Goal: Information Seeking & Learning: Learn about a topic

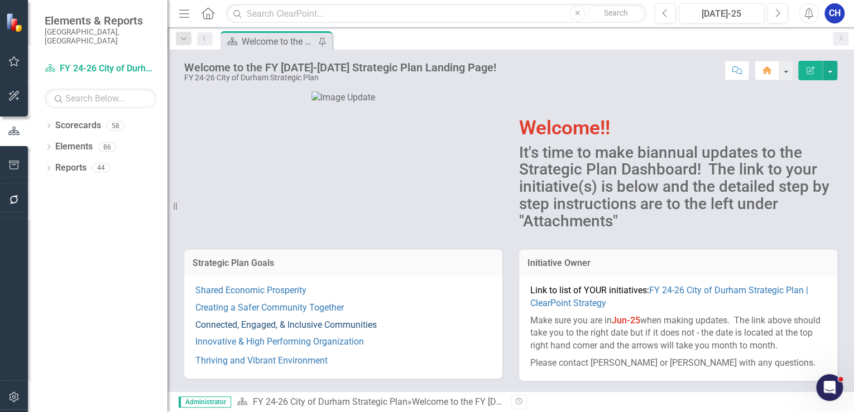
click at [276, 325] on link "Connected, Engaged, & Inclusive Communities" at bounding box center [285, 325] width 181 height 11
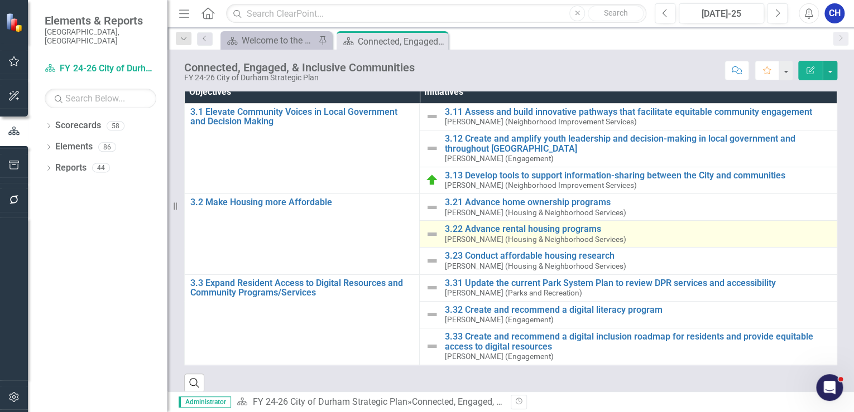
scroll to position [118, 0]
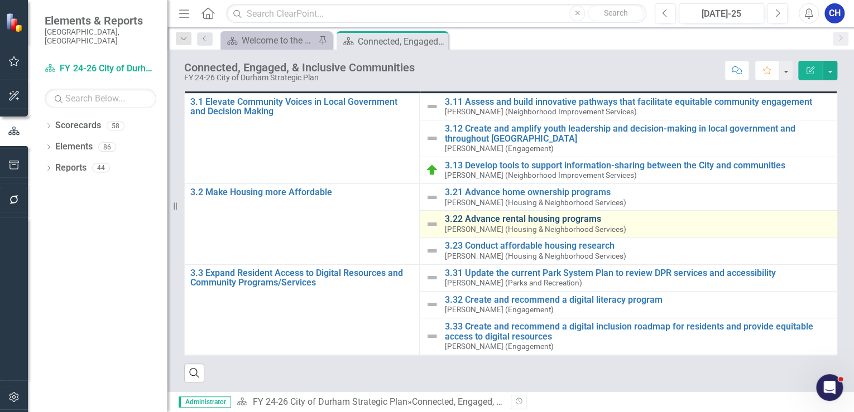
click at [492, 216] on link "3.22 Advance rental housing programs" at bounding box center [637, 219] width 387 height 10
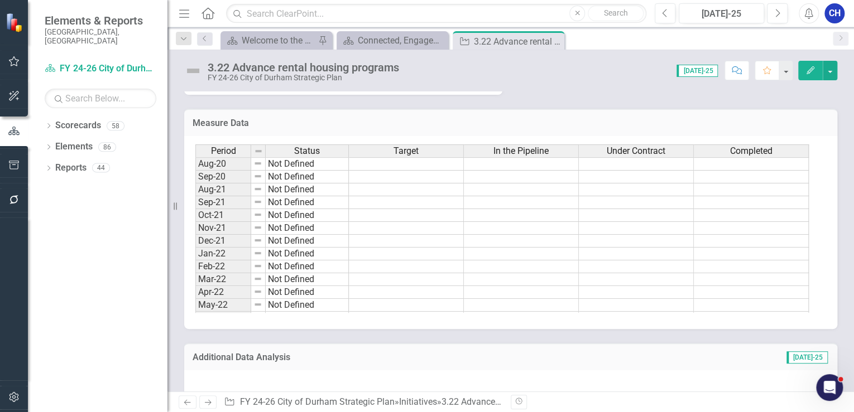
scroll to position [625, 0]
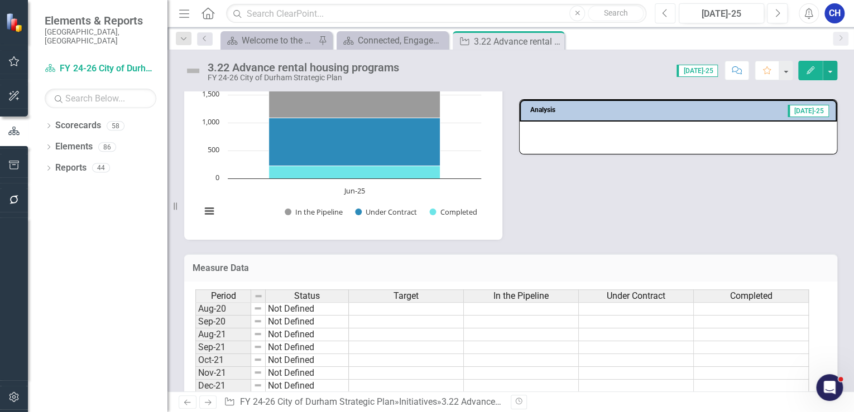
click at [655, 18] on button "Previous" at bounding box center [664, 13] width 21 height 20
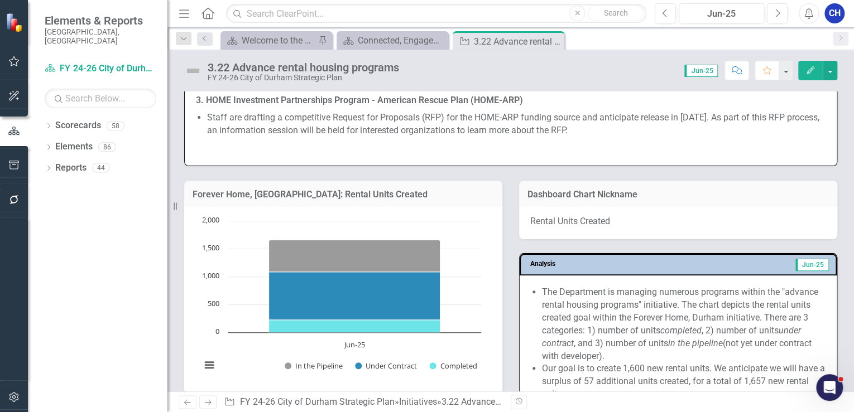
scroll to position [1339, 0]
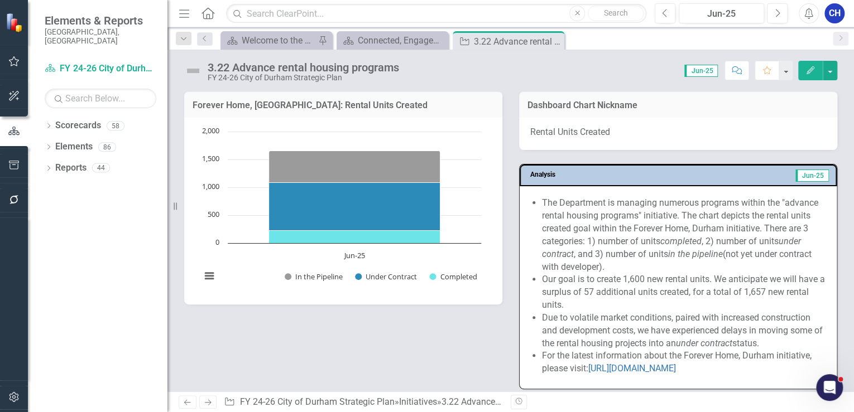
click at [584, 317] on li "Due to volatile market conditions, paired with increased construction and devel…" at bounding box center [683, 331] width 283 height 38
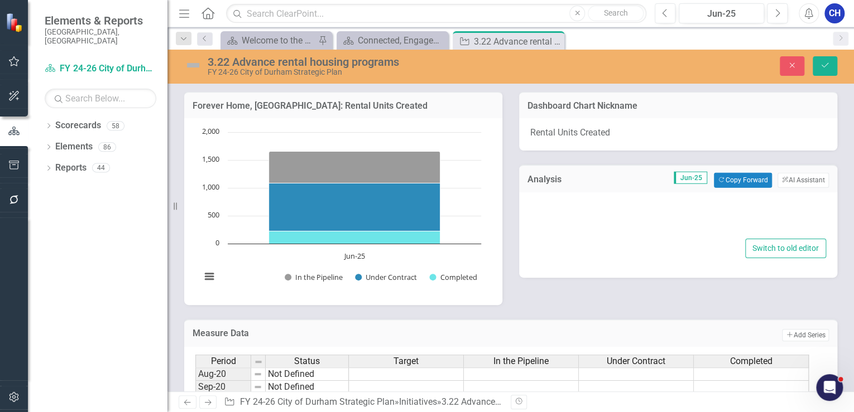
type textarea "<ul> <li>The Department is managing numerous programs within the "advance renta…"
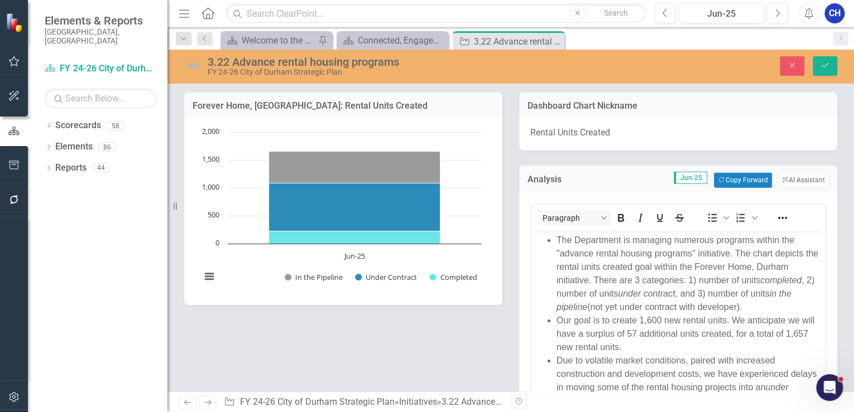
scroll to position [0, 0]
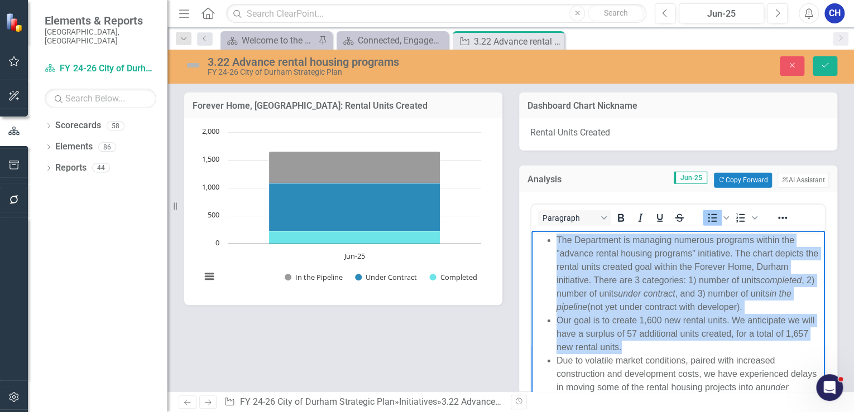
drag, startPoint x: 650, startPoint y: 341, endPoint x: 554, endPoint y: 239, distance: 140.1
click at [554, 239] on ul "The Department is managing numerous programs within the "advance rental housing…" at bounding box center [678, 333] width 288 height 201
click at [681, 262] on li "The Department is managing numerous programs within the "advance rental housing…" at bounding box center [689, 273] width 266 height 80
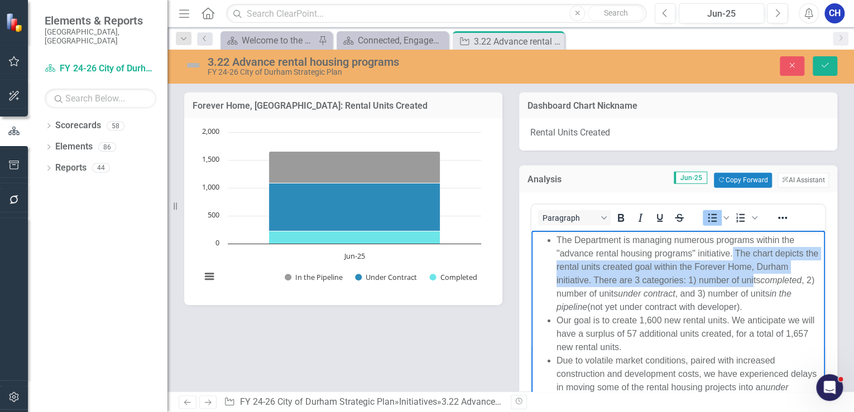
drag, startPoint x: 731, startPoint y: 251, endPoint x: 754, endPoint y: 288, distance: 43.1
click at [754, 288] on li "The Department is managing numerous programs within the "advance rental housing…" at bounding box center [689, 273] width 266 height 80
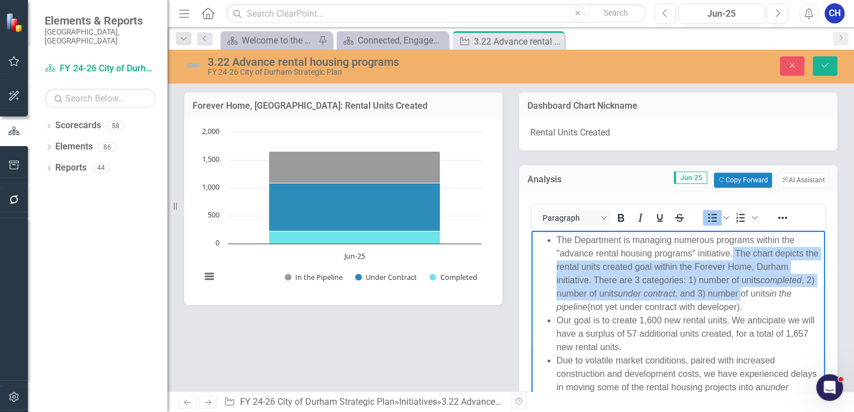
click at [735, 251] on li "The Department is managing numerous programs within the "advance rental housing…" at bounding box center [689, 273] width 266 height 80
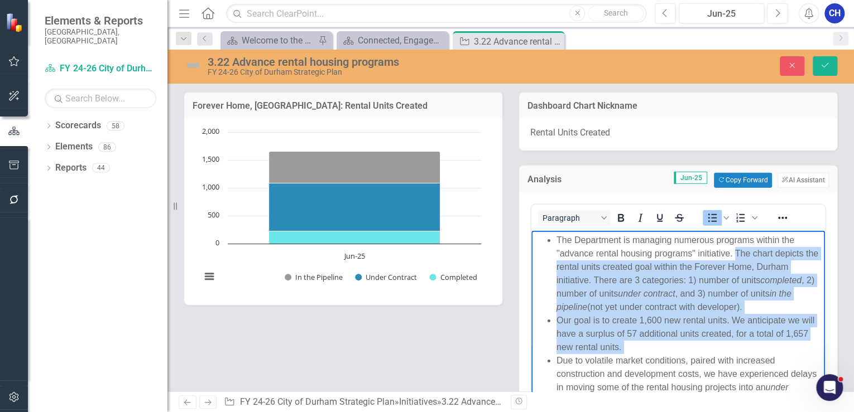
drag, startPoint x: 735, startPoint y: 251, endPoint x: 749, endPoint y: 341, distance: 91.5
click at [749, 341] on ul "The Department is managing numerous programs within the "advance rental housing…" at bounding box center [678, 333] width 288 height 201
copy ul "The chart depicts the rental units created goal within the Forever Home, Durham…"
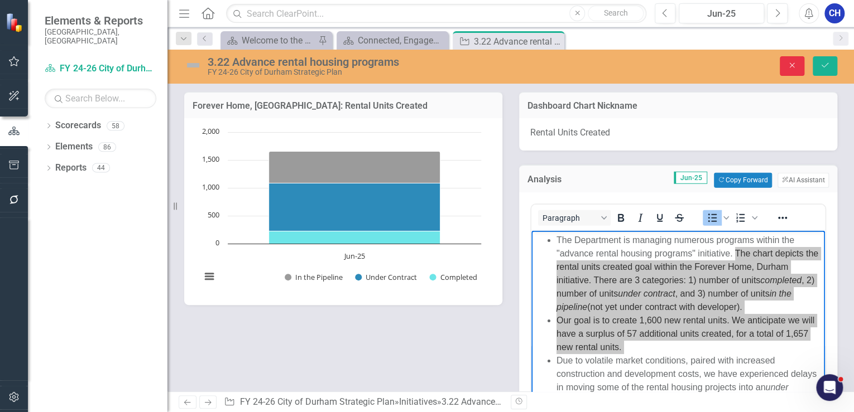
drag, startPoint x: 795, startPoint y: 64, endPoint x: 753, endPoint y: 109, distance: 61.6
click at [795, 64] on icon "Close" at bounding box center [792, 65] width 10 height 8
